Goal: Task Accomplishment & Management: Manage account settings

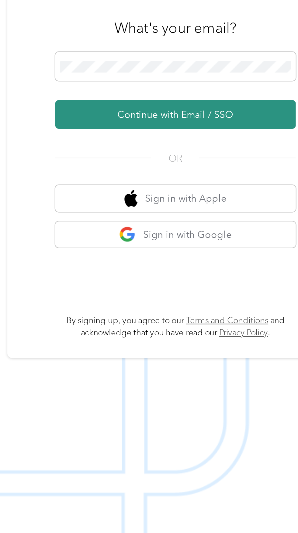
click at [253, 291] on button "Continue with Email / SSO" at bounding box center [220, 285] width 107 height 13
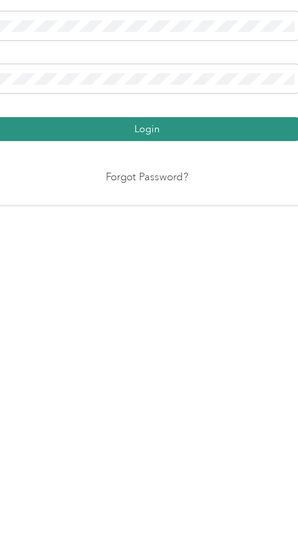
click at [198, 315] on button "Login" at bounding box center [147, 309] width 135 height 11
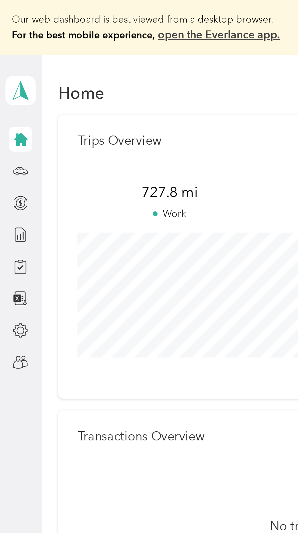
click at [13, 50] on div "[PERSON_NAME] Personal dashboard" at bounding box center [8, 40] width 13 height 21
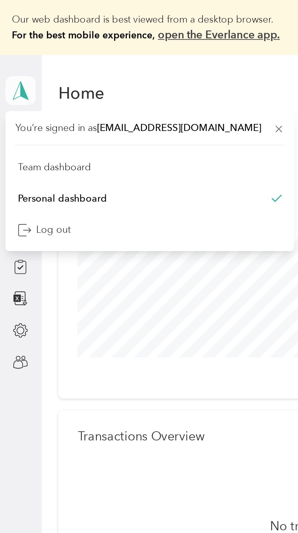
click at [13, 39] on icon at bounding box center [9, 40] width 9 height 9
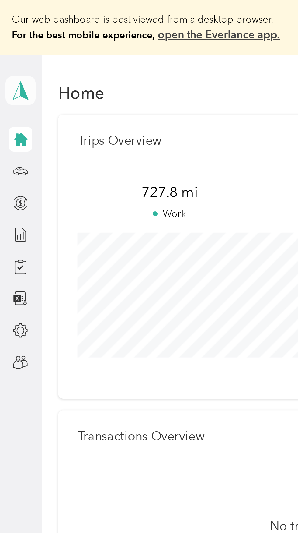
click at [11, 46] on span at bounding box center [8, 40] width 13 height 13
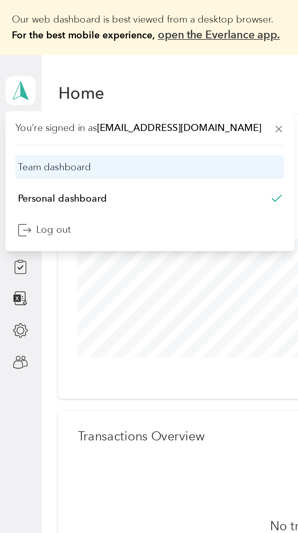
click at [39, 75] on div "Team dashboard" at bounding box center [24, 74] width 33 height 6
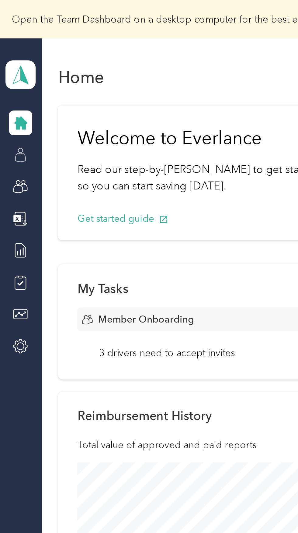
click at [11, 71] on icon at bounding box center [9, 70] width 5 height 4
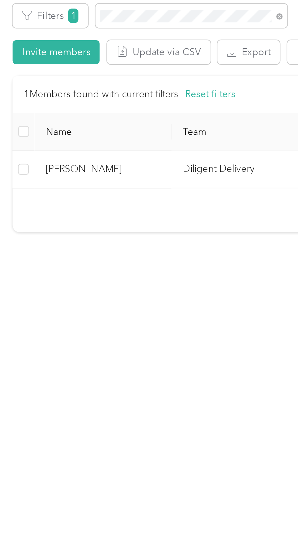
click at [80, 204] on span "[PERSON_NAME]" at bounding box center [65, 204] width 51 height 7
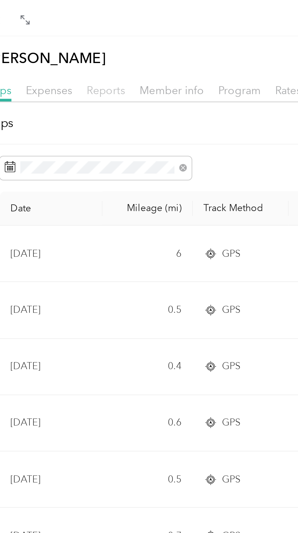
click at [106, 38] on span "Reports" at bounding box center [106, 40] width 17 height 6
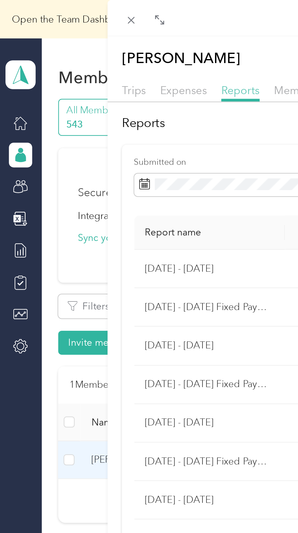
scroll to position [1, 0]
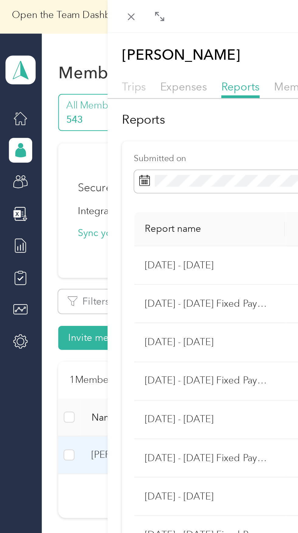
click at [58, 42] on span "Trips" at bounding box center [59, 40] width 11 height 6
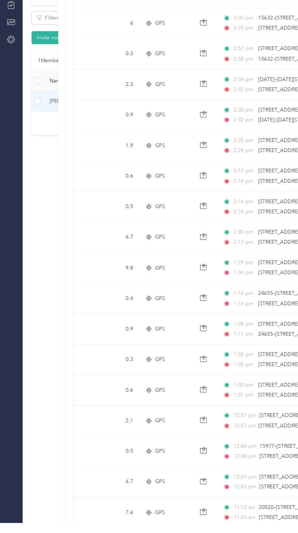
scroll to position [0, 36]
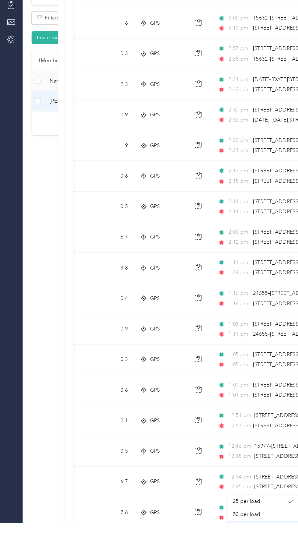
click at [216, 532] on div "100 per load" at bounding box center [215, 536] width 49 height 6
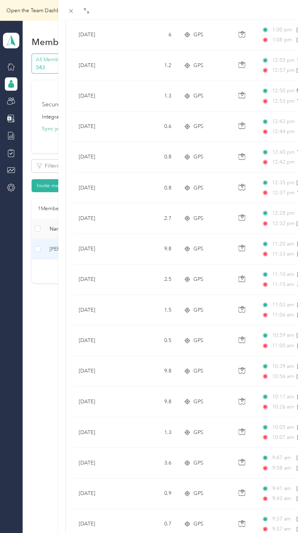
scroll to position [1462, 0]
